Goal: Find specific page/section: Find specific page/section

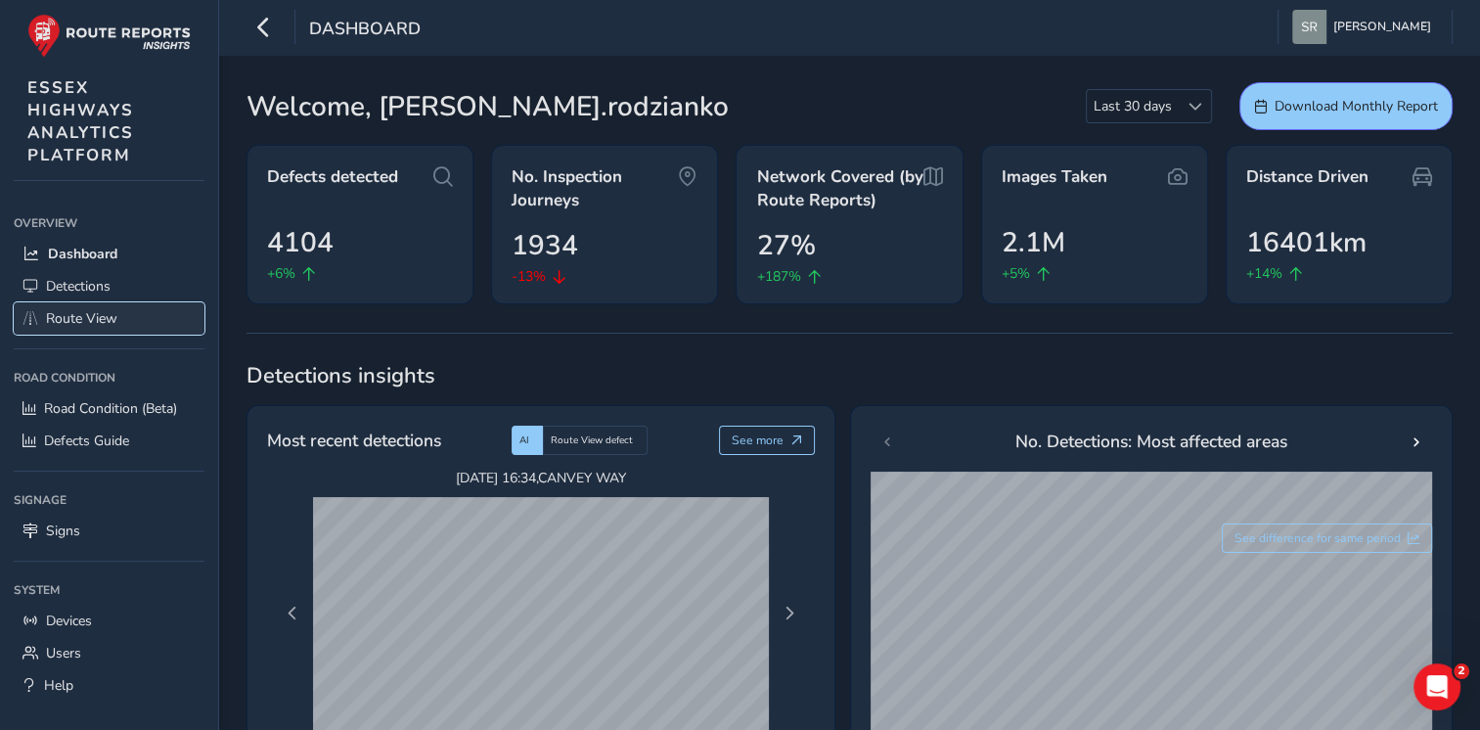
click at [112, 316] on span "Route View" at bounding box center [81, 318] width 71 height 19
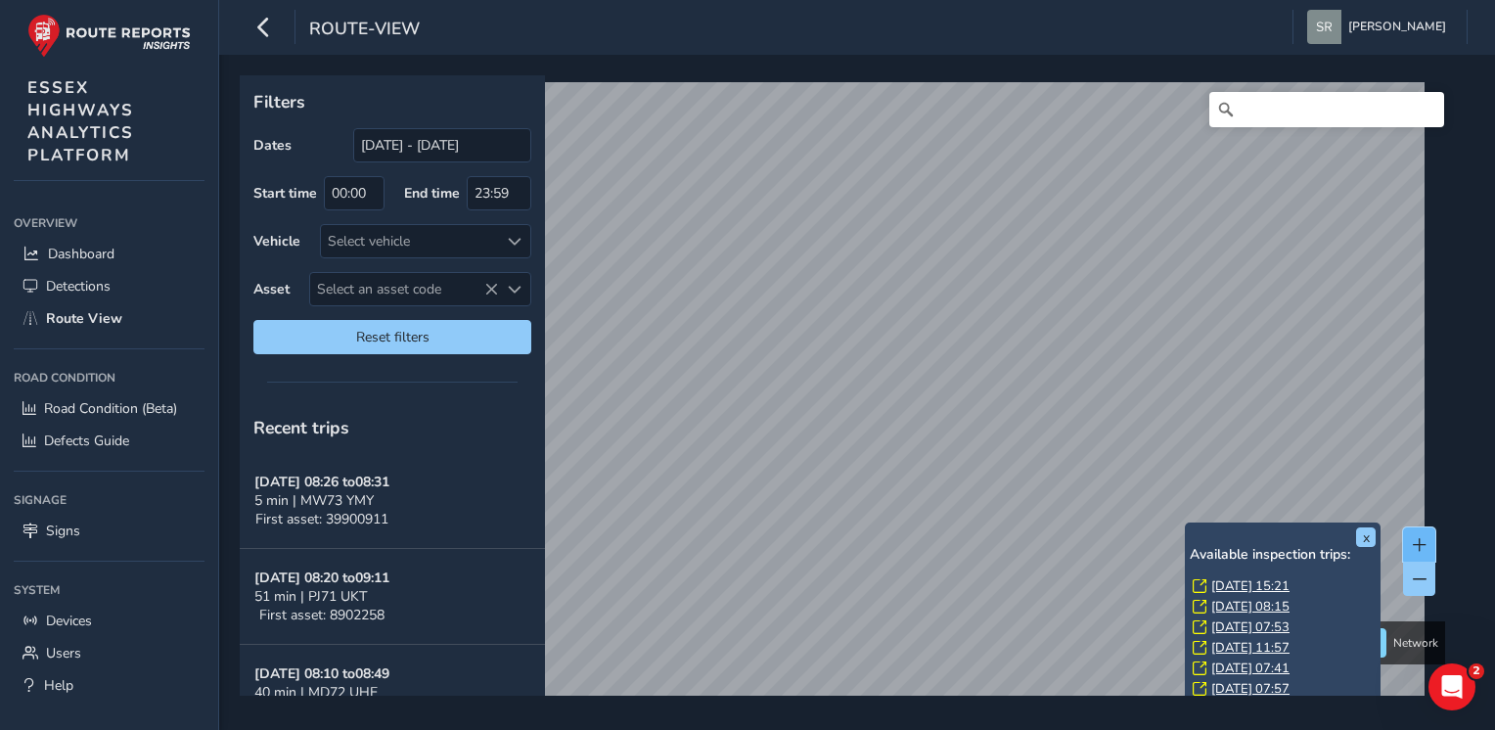
click at [1413, 545] on span at bounding box center [1420, 545] width 14 height 14
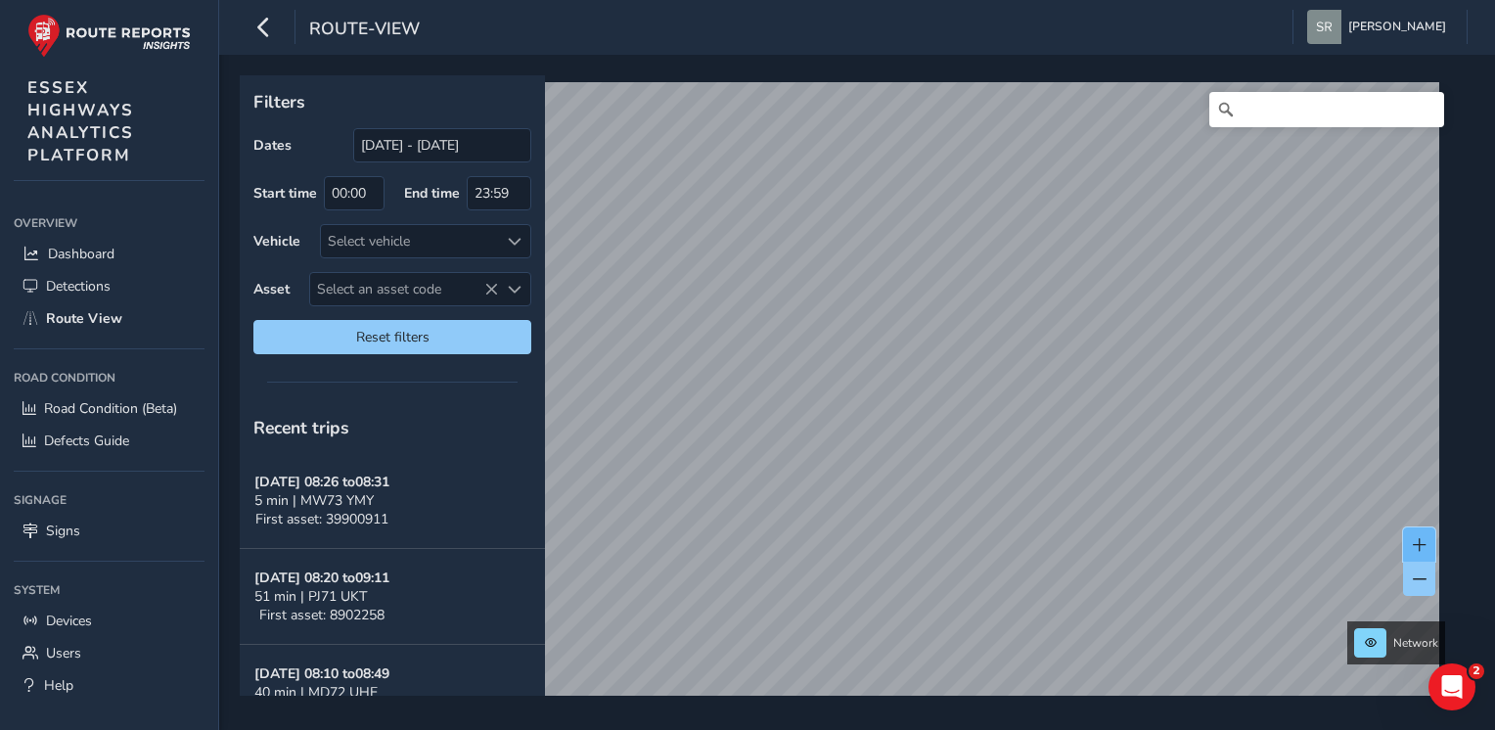
click at [1406, 545] on button at bounding box center [1419, 544] width 32 height 34
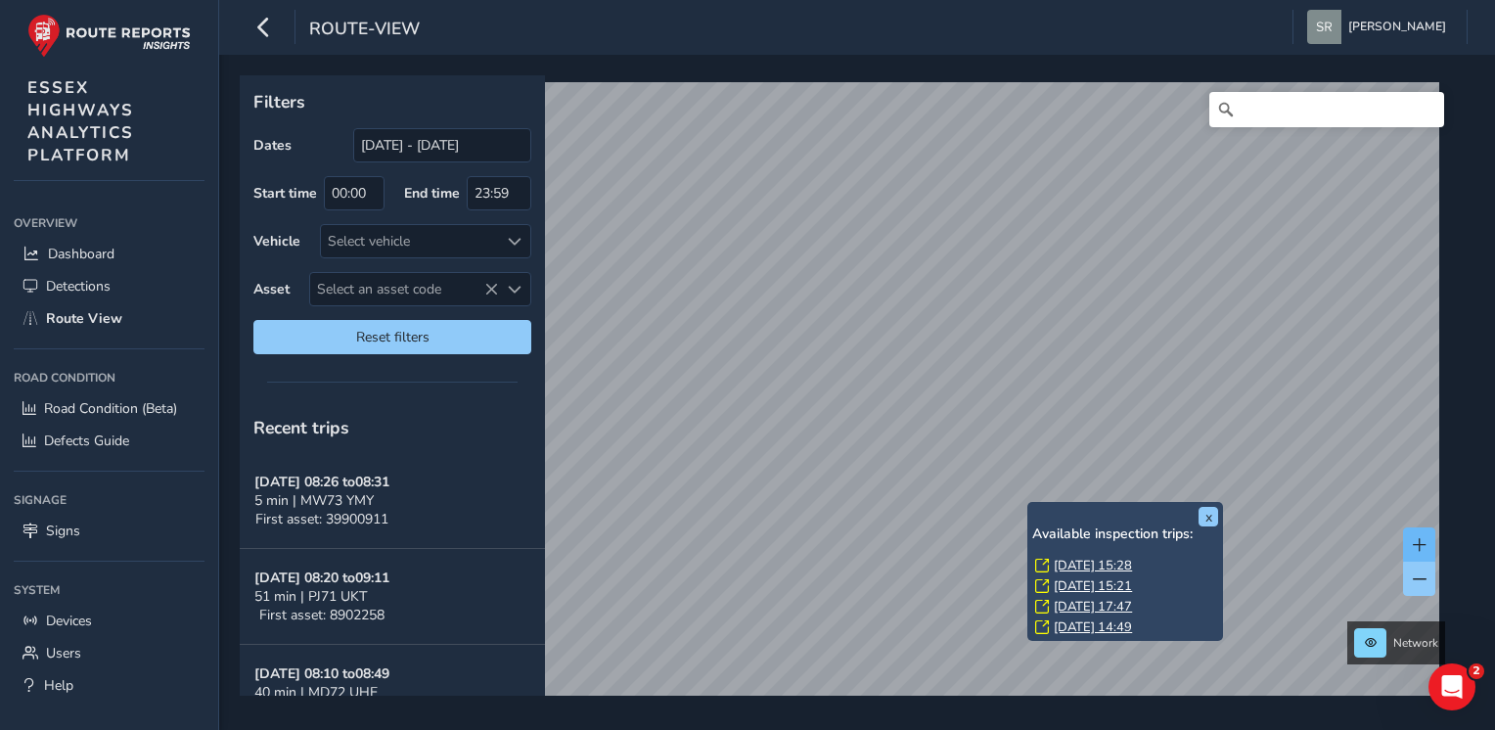
click at [1423, 543] on span at bounding box center [1420, 545] width 14 height 14
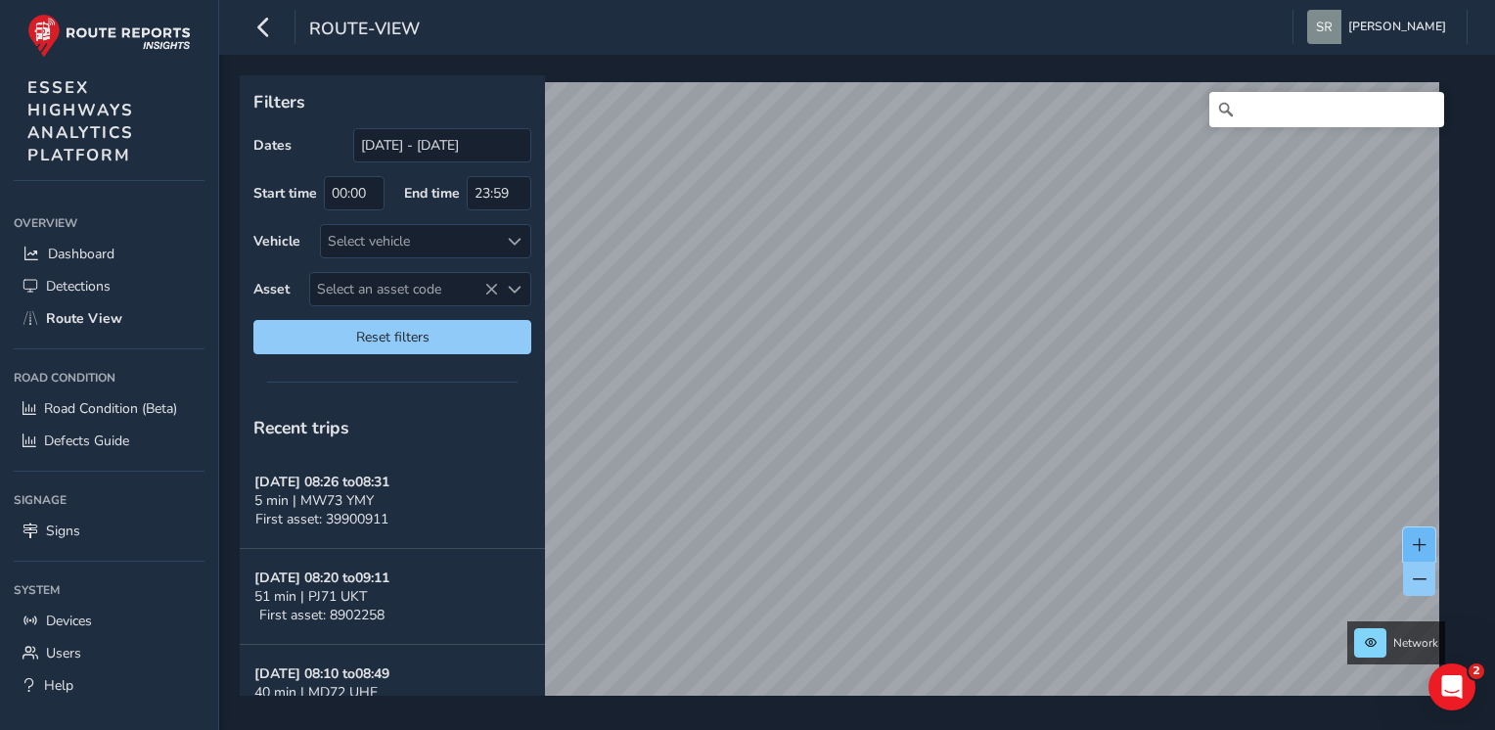
click at [1418, 540] on span at bounding box center [1420, 545] width 14 height 14
click at [1413, 542] on span at bounding box center [1420, 545] width 14 height 14
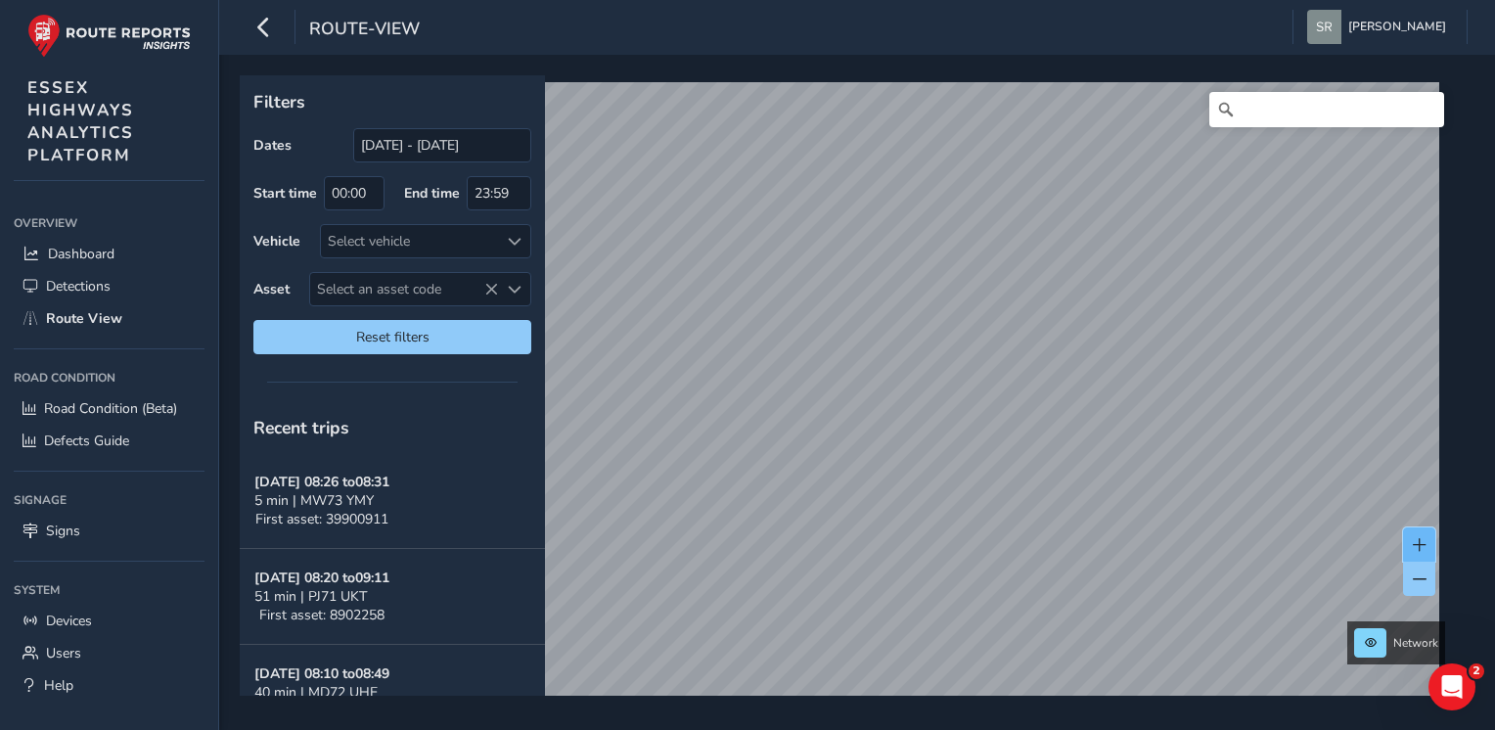
click at [1413, 542] on span at bounding box center [1420, 545] width 14 height 14
click at [1421, 534] on button at bounding box center [1419, 544] width 32 height 34
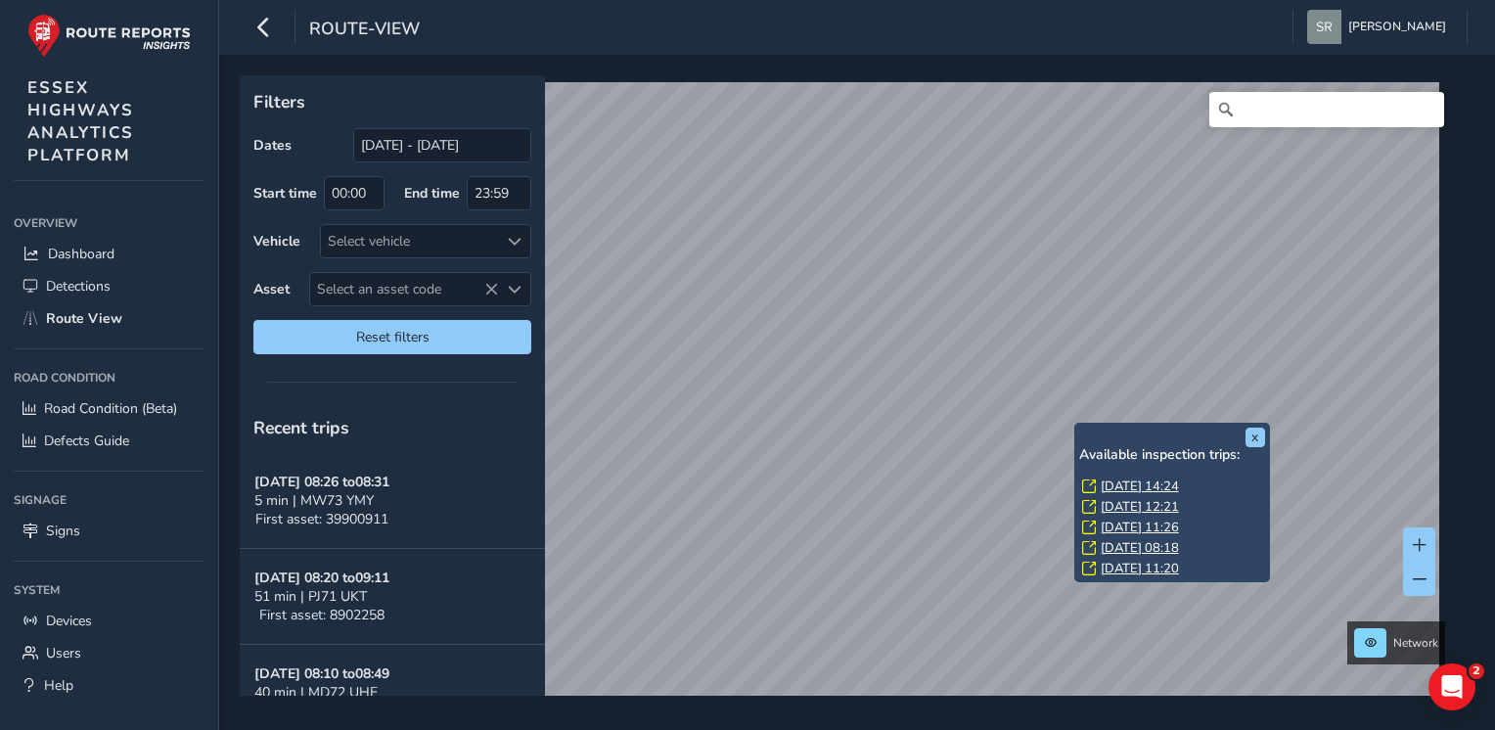
click at [1103, 524] on link "[DATE] 11:26" at bounding box center [1139, 527] width 78 height 18
